Goal: Transaction & Acquisition: Purchase product/service

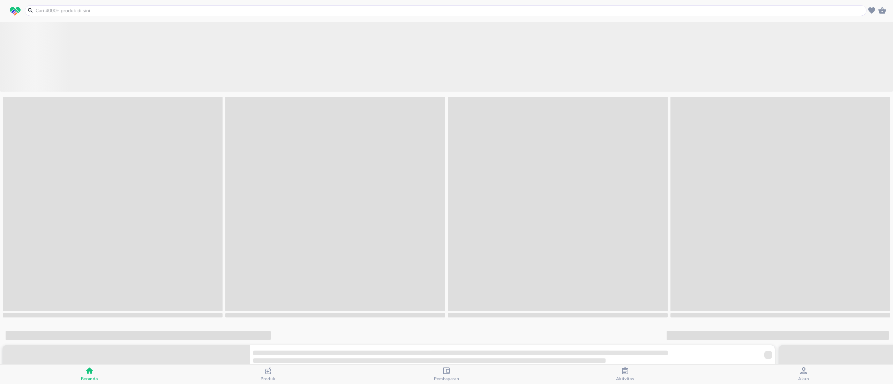
click at [112, 9] on input "text" at bounding box center [450, 10] width 830 height 7
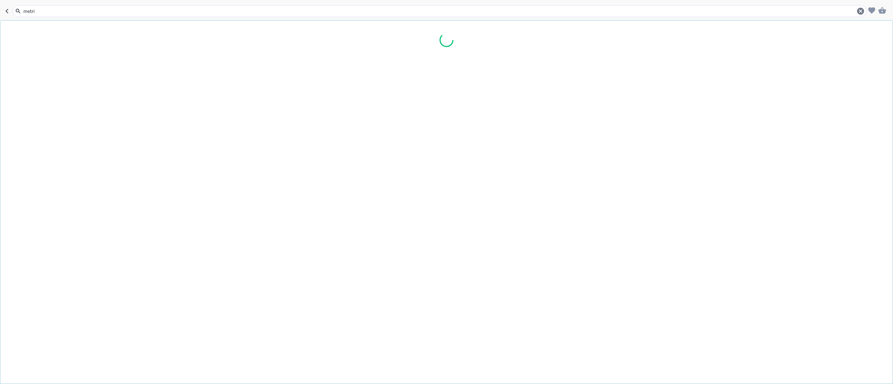
type input "metrix"
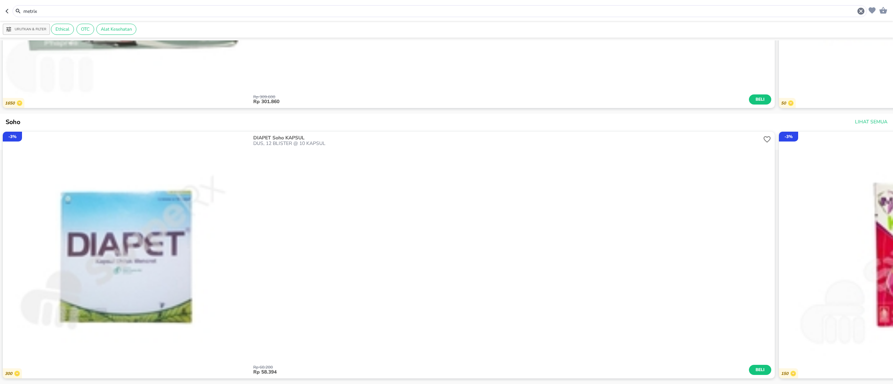
scroll to position [698, 0]
